Goal: Information Seeking & Learning: Learn about a topic

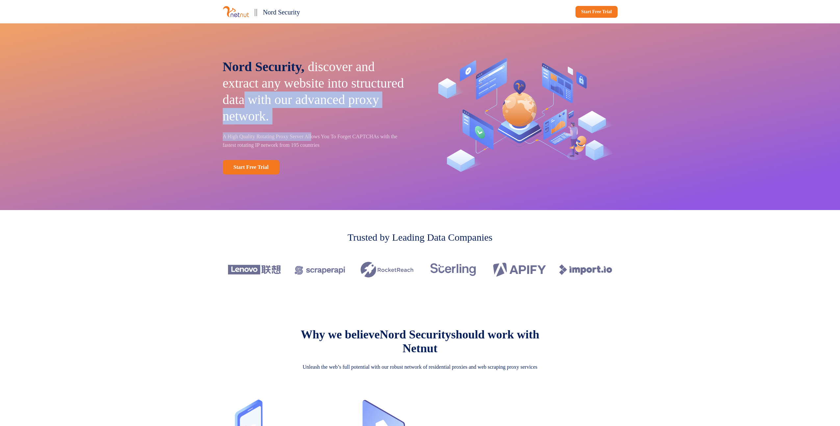
drag, startPoint x: 324, startPoint y: 131, endPoint x: 327, endPoint y: 102, distance: 28.8
click at [327, 102] on div "Nord Security, discover and extract any website into structured data with our a…" at bounding box center [317, 117] width 188 height 116
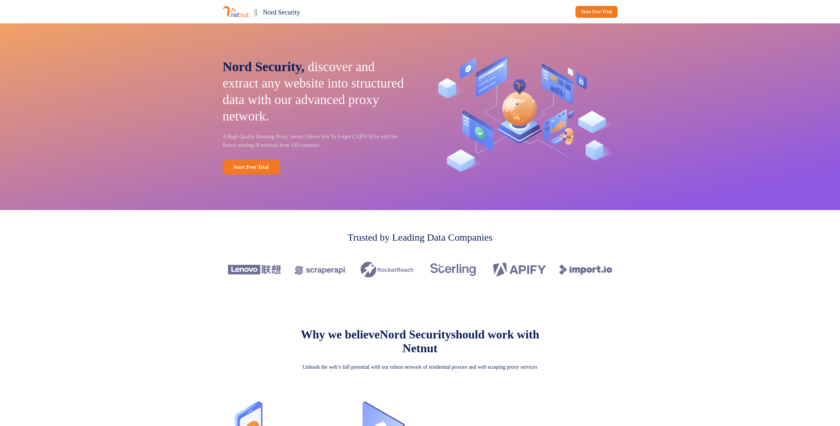
click at [272, 97] on p "Nord Security, discover and extract any website into structured data with our a…" at bounding box center [317, 92] width 188 height 66
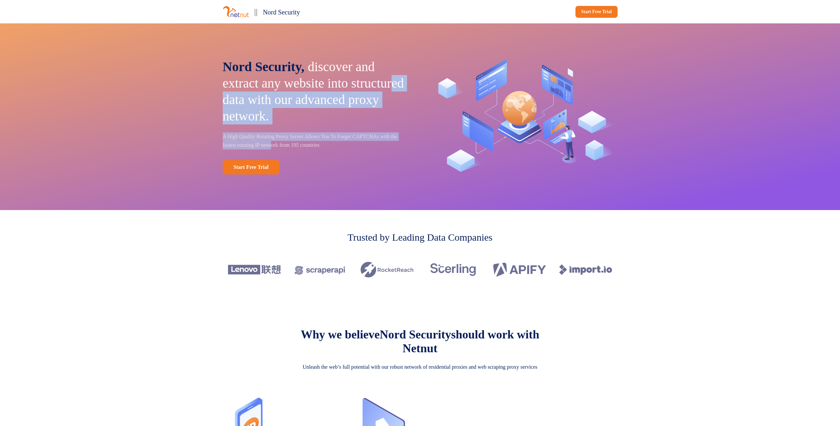
drag, startPoint x: 278, startPoint y: 93, endPoint x: 307, endPoint y: 142, distance: 56.9
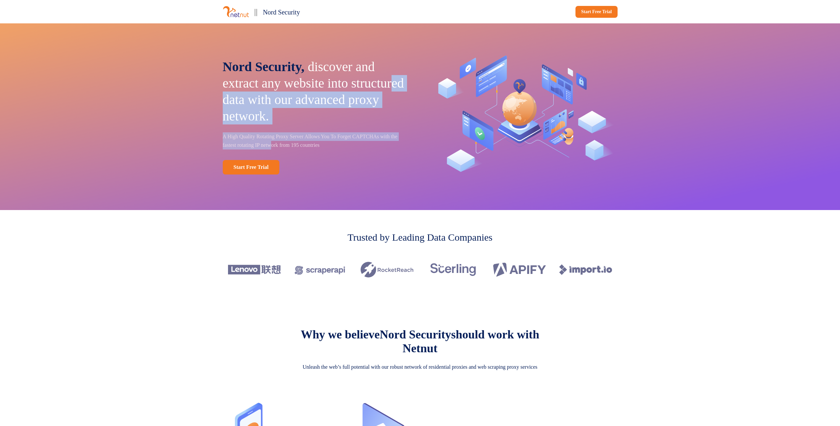
click at [307, 143] on div "Nord Security, discover and extract any website into structured data with our a…" at bounding box center [317, 117] width 188 height 116
click at [347, 136] on p "A High Quality Rotating Proxy Server Allows You To Forget CAPTCHAs with the fas…" at bounding box center [317, 140] width 188 height 17
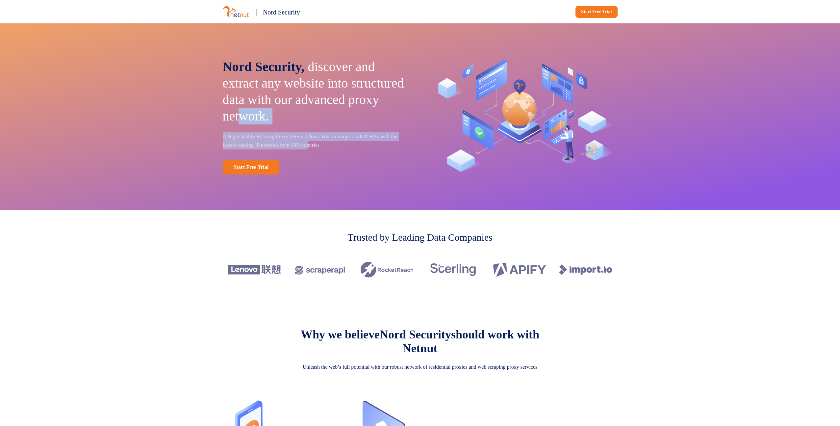
drag, startPoint x: 349, startPoint y: 146, endPoint x: 359, endPoint y: 116, distance: 31.2
click at [357, 119] on div "Nord Security, discover and extract any website into structured data with our a…" at bounding box center [317, 117] width 188 height 116
click at [359, 116] on p "Nord Security, discover and extract any website into structured data with our a…" at bounding box center [317, 92] width 188 height 66
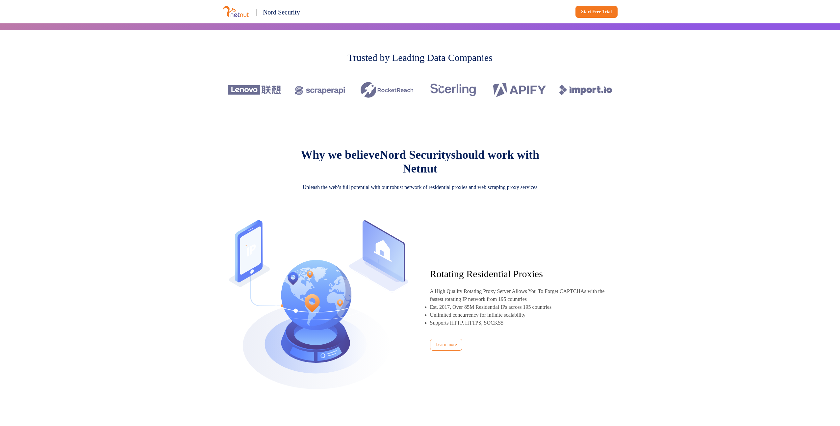
scroll to position [185, 0]
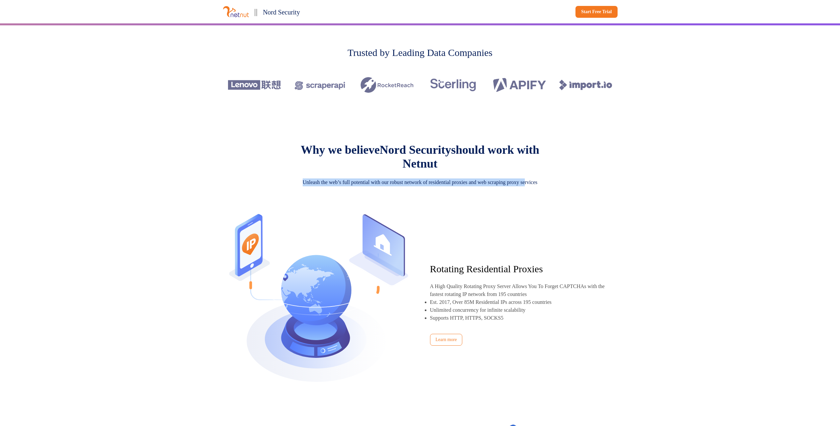
drag, startPoint x: 413, startPoint y: 189, endPoint x: 416, endPoint y: 199, distance: 10.3
click at [416, 194] on div "Unleash the web’s full potential with our robust network of residential proxies…" at bounding box center [420, 182] width 276 height 24
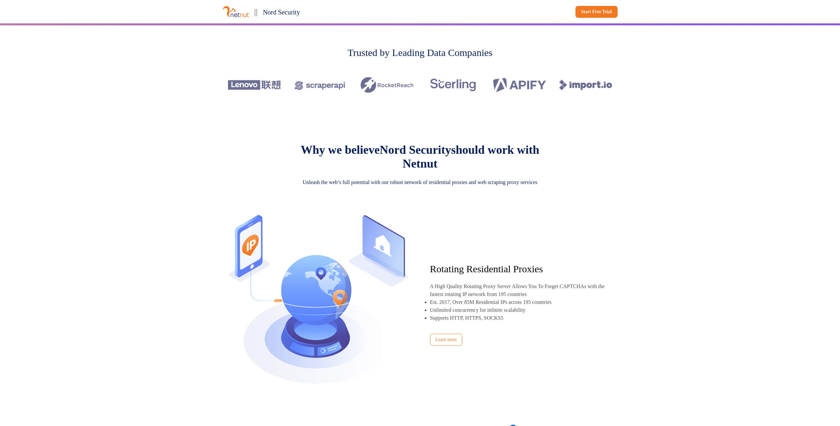
click at [418, 186] on p "Unleash the web’s full potential with our robust network of residential proxies…" at bounding box center [420, 182] width 276 height 8
drag, startPoint x: 419, startPoint y: 198, endPoint x: 426, endPoint y: 191, distance: 9.8
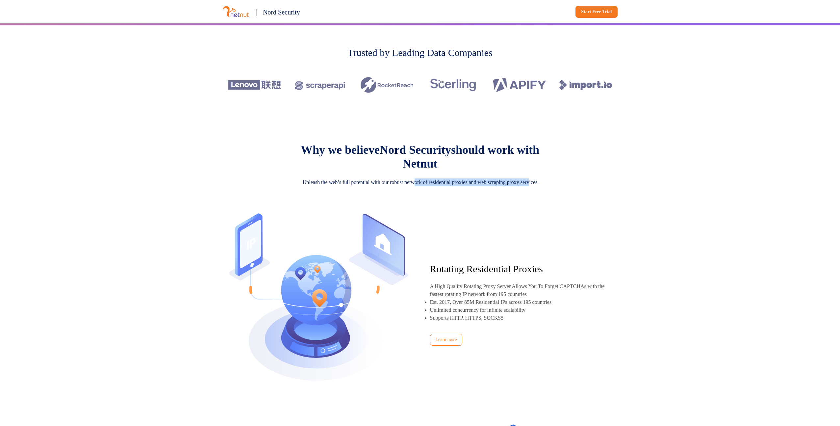
click at [426, 186] on p "Unleash the web’s full potential with our robust network of residential proxies…" at bounding box center [420, 182] width 276 height 8
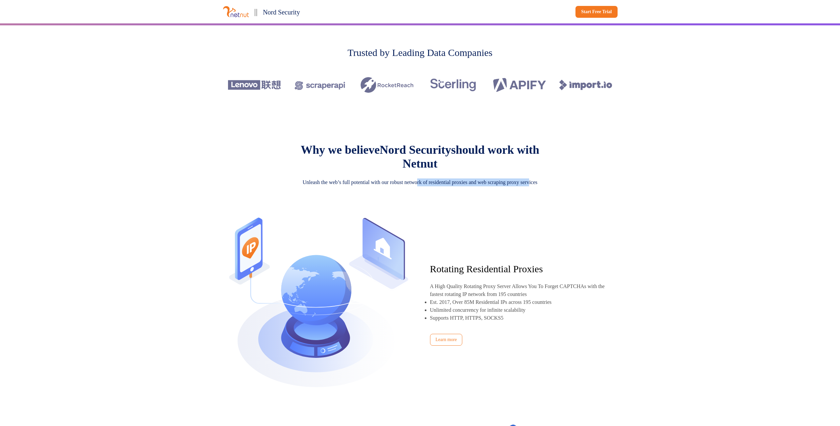
click at [426, 186] on p "Unleash the web’s full potential with our robust network of residential proxies…" at bounding box center [420, 182] width 276 height 8
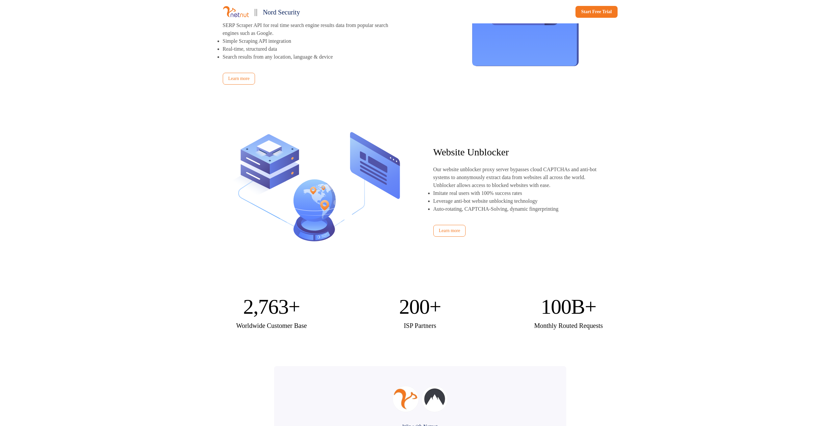
scroll to position [0, 0]
